Goal: Task Accomplishment & Management: Use online tool/utility

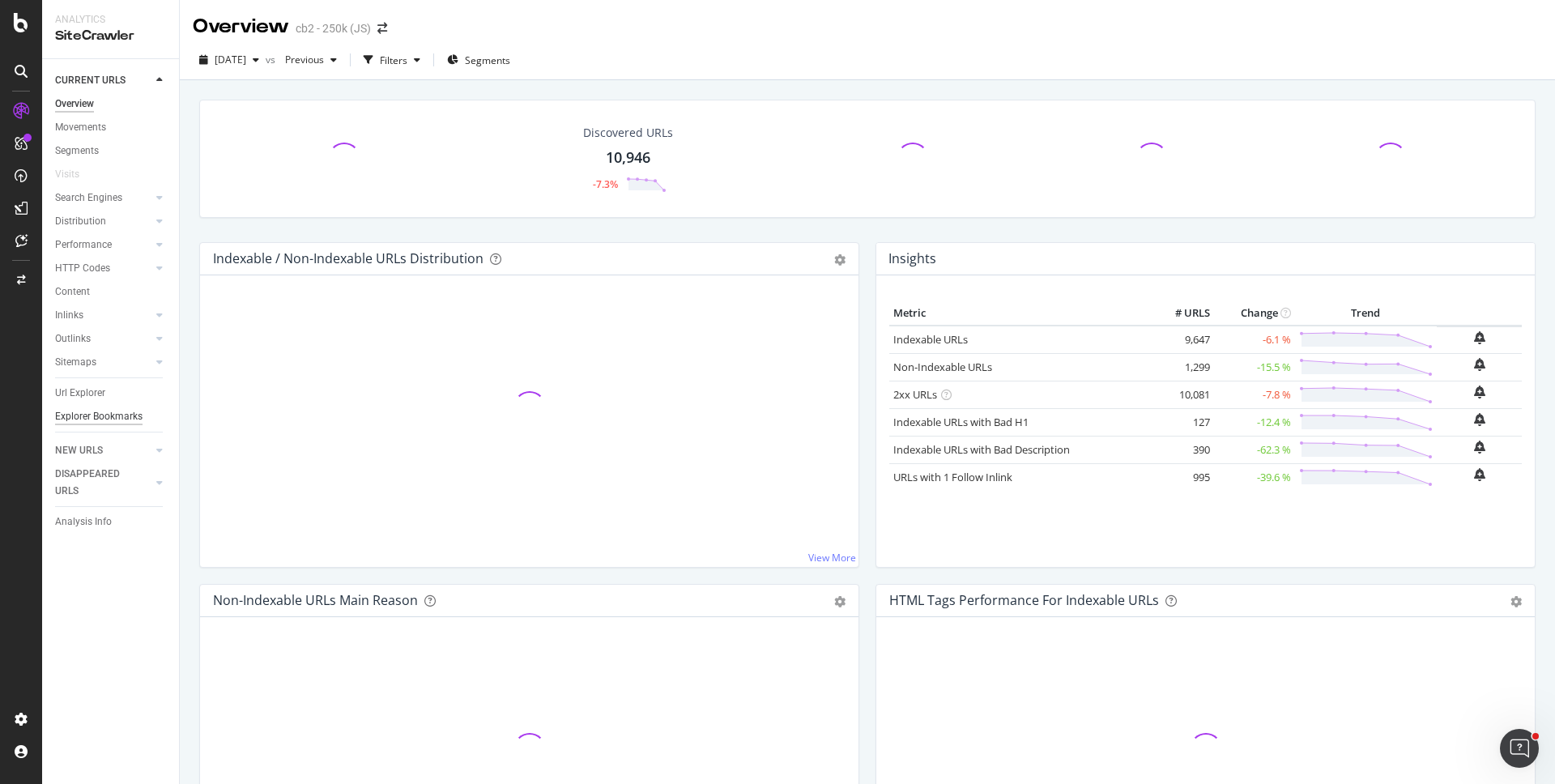
click at [115, 420] on div "Explorer Bookmarks" at bounding box center [99, 416] width 87 height 17
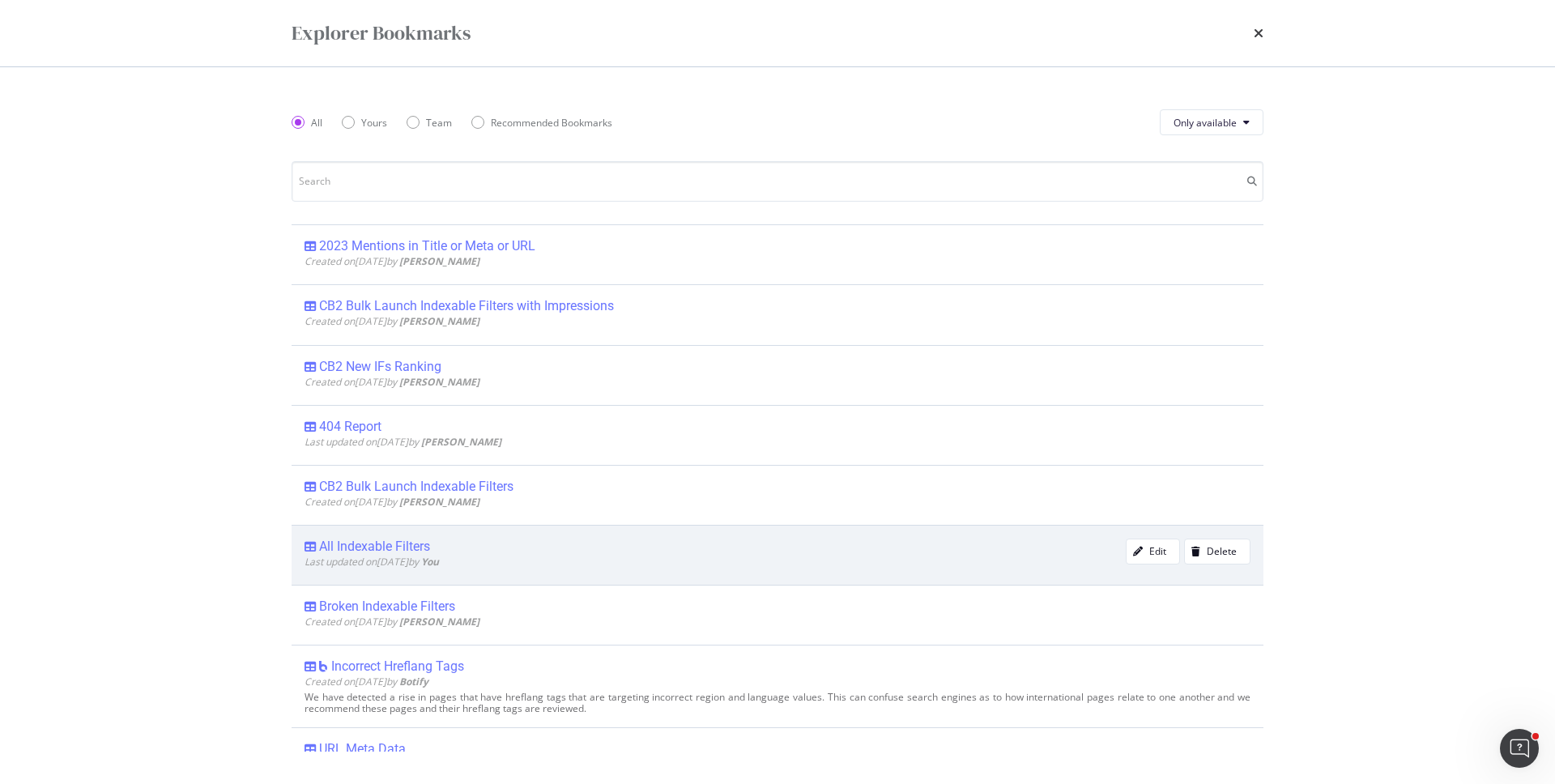
click at [352, 541] on div "All Indexable Filters" at bounding box center [374, 546] width 111 height 17
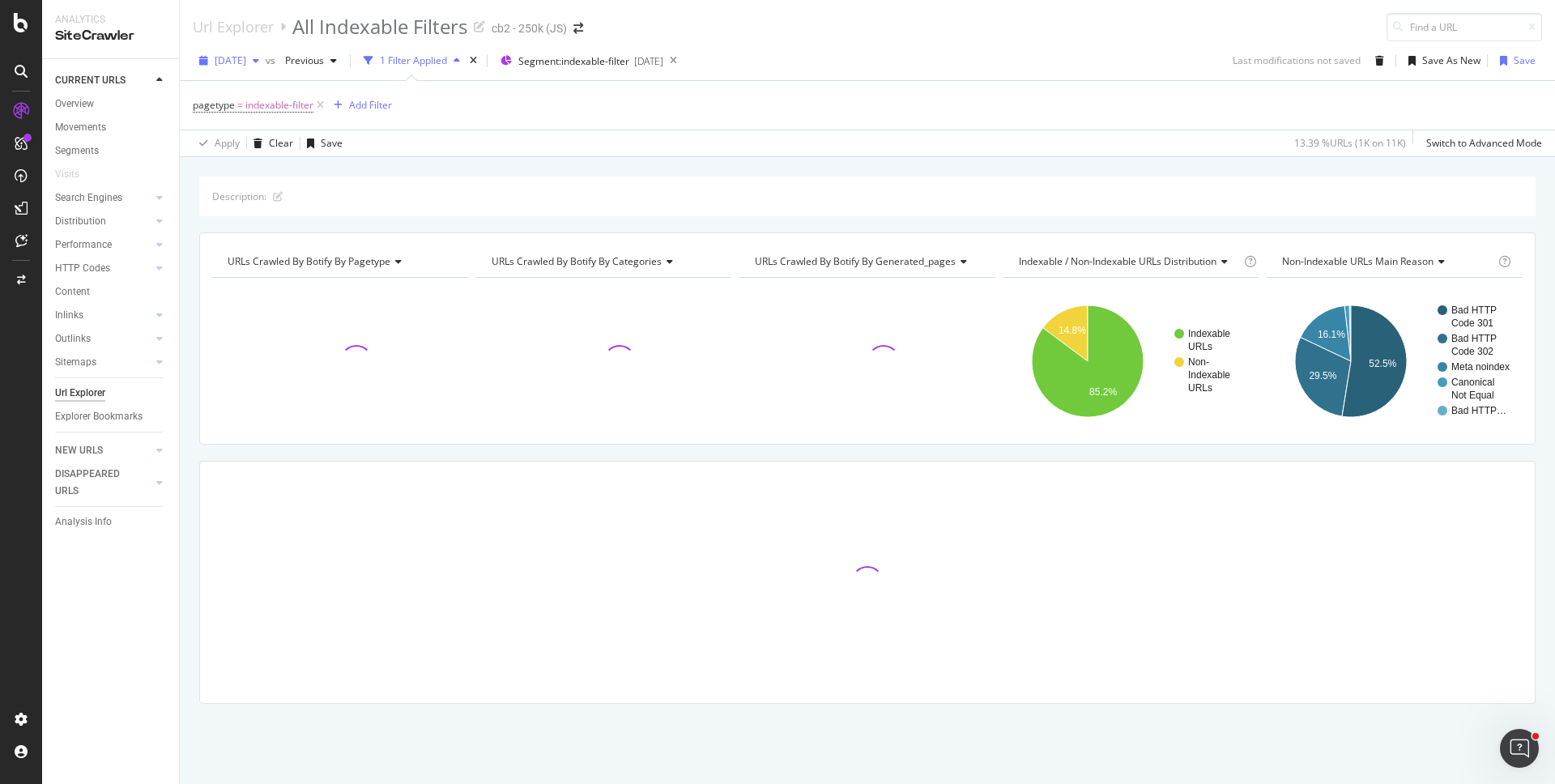
click at [246, 61] on span "[DATE]" at bounding box center [231, 60] width 31 height 14
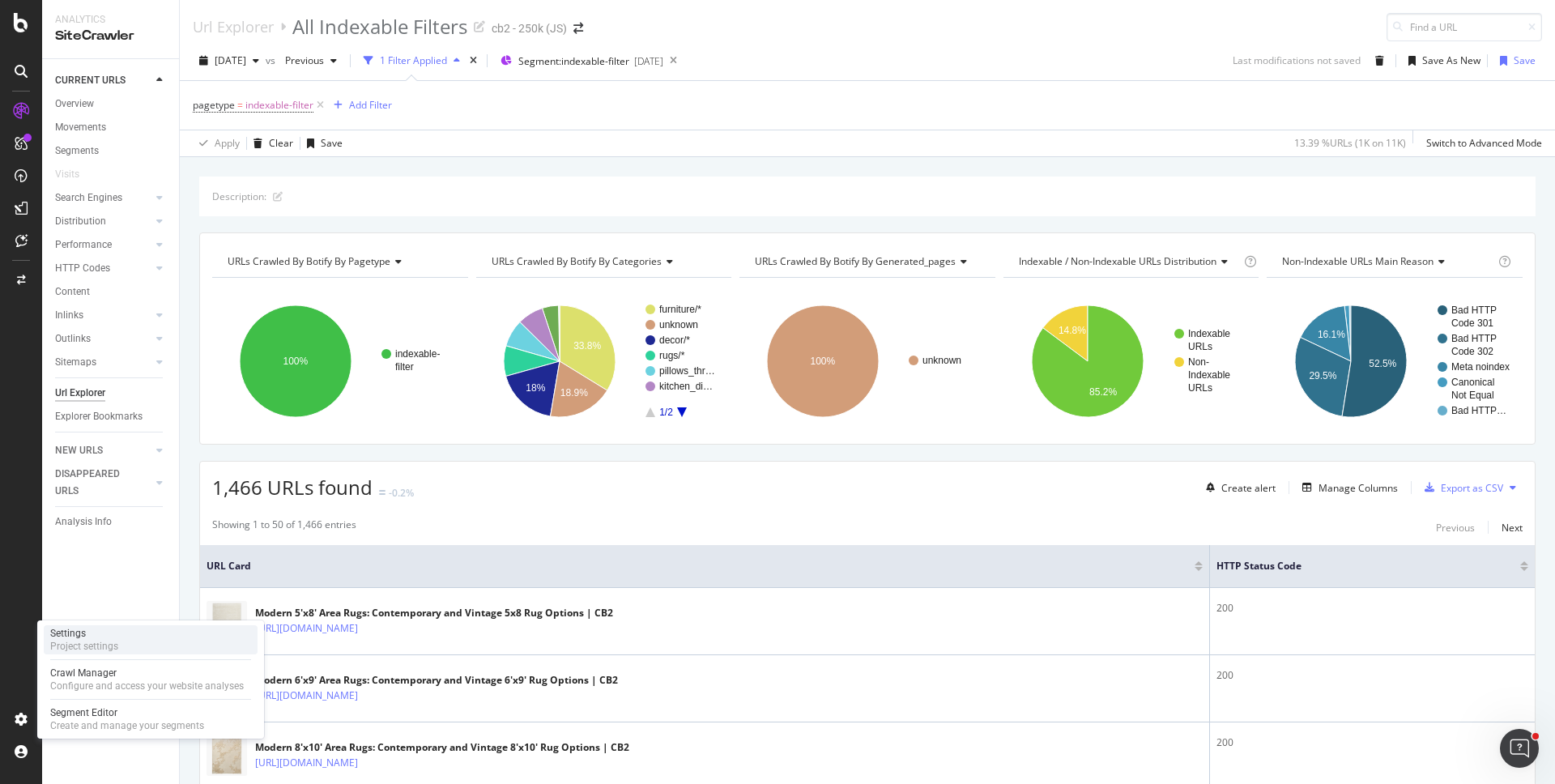
click at [88, 649] on div "Project settings" at bounding box center [84, 646] width 68 height 13
click at [225, 53] on span "[DATE]" at bounding box center [231, 60] width 31 height 14
click at [85, 704] on div "CURRENT URLS Overview Movements Segments Visits Search Engines Top Charts Segme…" at bounding box center [110, 421] width 137 height 725
click at [11, 715] on div at bounding box center [21, 719] width 38 height 26
click at [20, 712] on icon at bounding box center [21, 718] width 17 height 17
